Goal: Navigation & Orientation: Find specific page/section

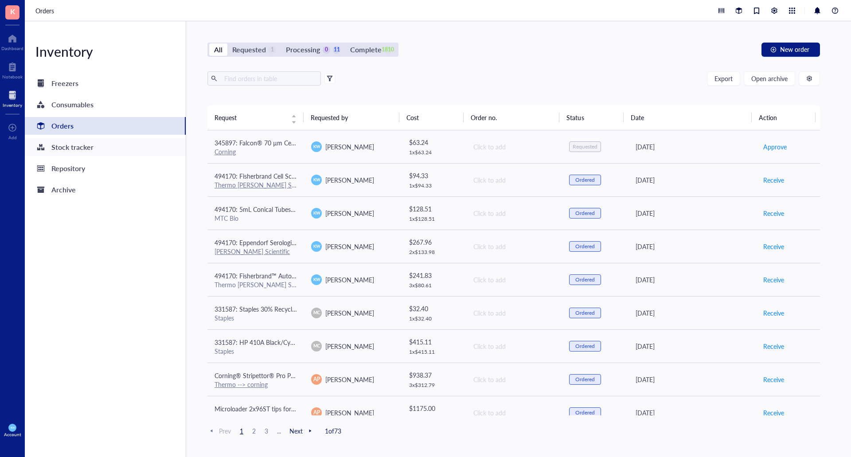
click at [77, 141] on div "Stock tracker" at bounding box center [72, 147] width 42 height 12
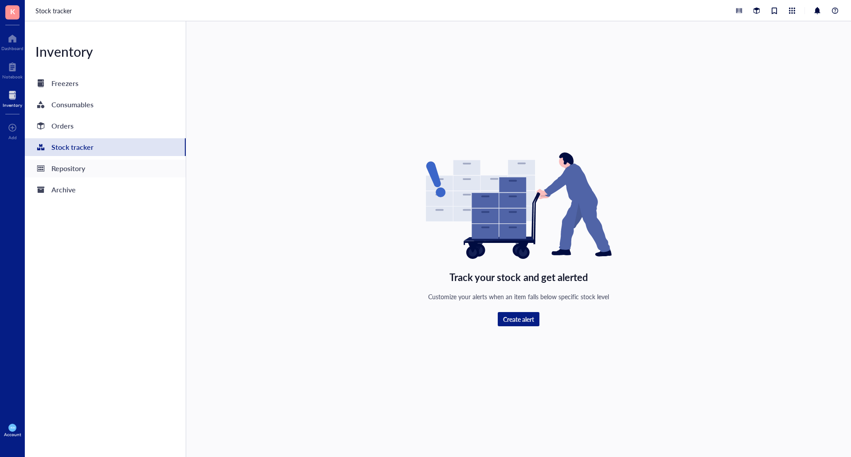
click at [66, 166] on div "Repository" at bounding box center [68, 168] width 34 height 12
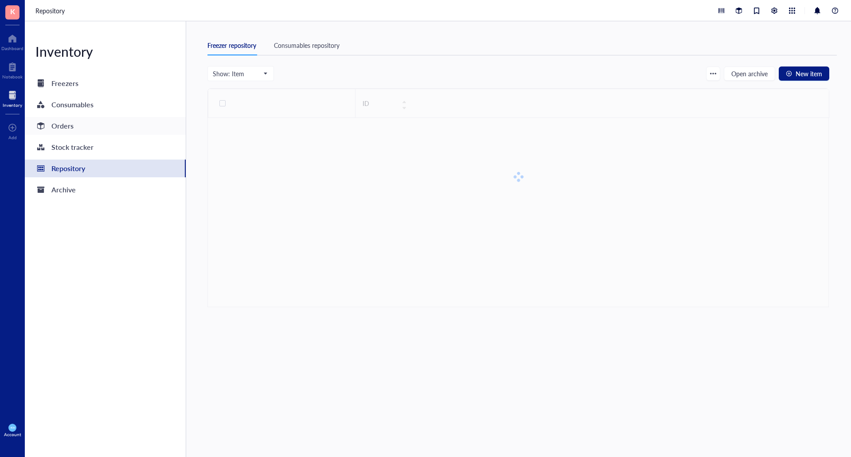
click at [62, 128] on div "Orders" at bounding box center [62, 126] width 22 height 12
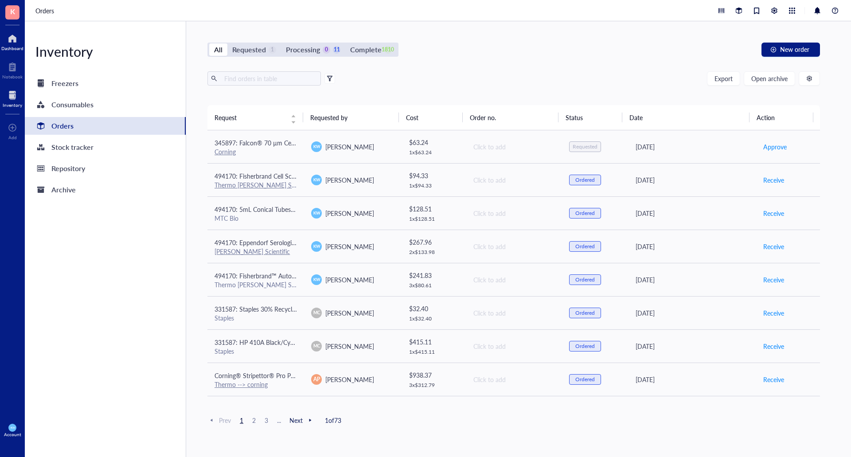
click at [3, 30] on div "Dashboard" at bounding box center [12, 41] width 25 height 25
click at [12, 37] on div at bounding box center [12, 38] width 22 height 14
